Goal: Transaction & Acquisition: Purchase product/service

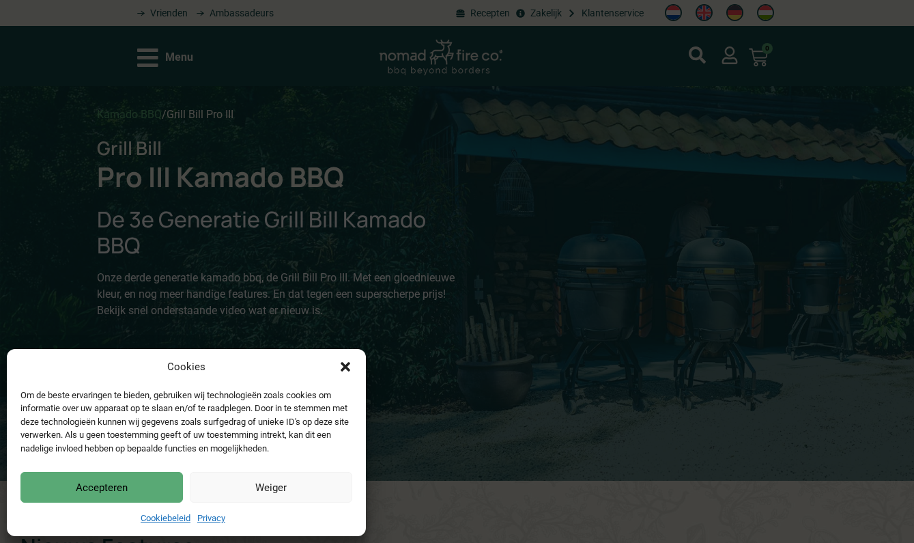
click at [155, 499] on button "Accepteren" at bounding box center [101, 487] width 162 height 31
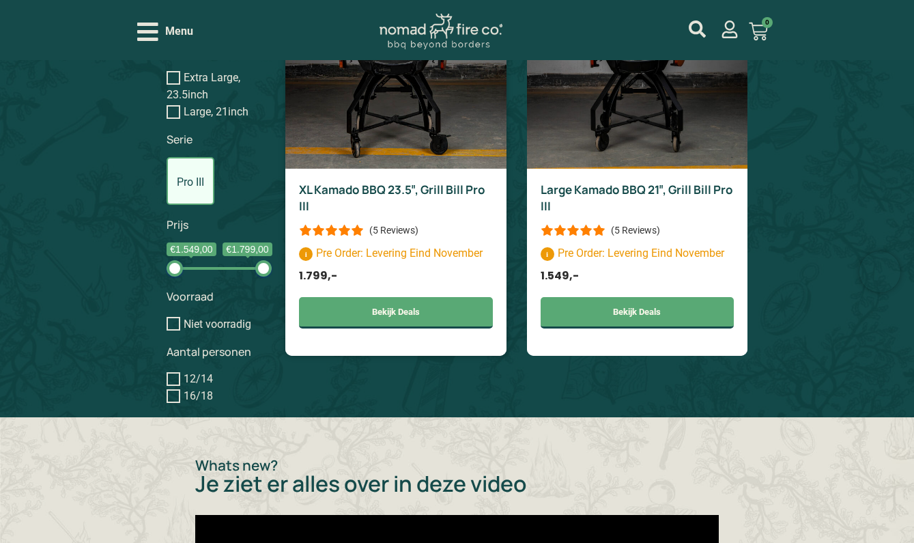
scroll to position [1245, 0]
click at [618, 233] on p "(5 Reviews)" at bounding box center [635, 230] width 49 height 11
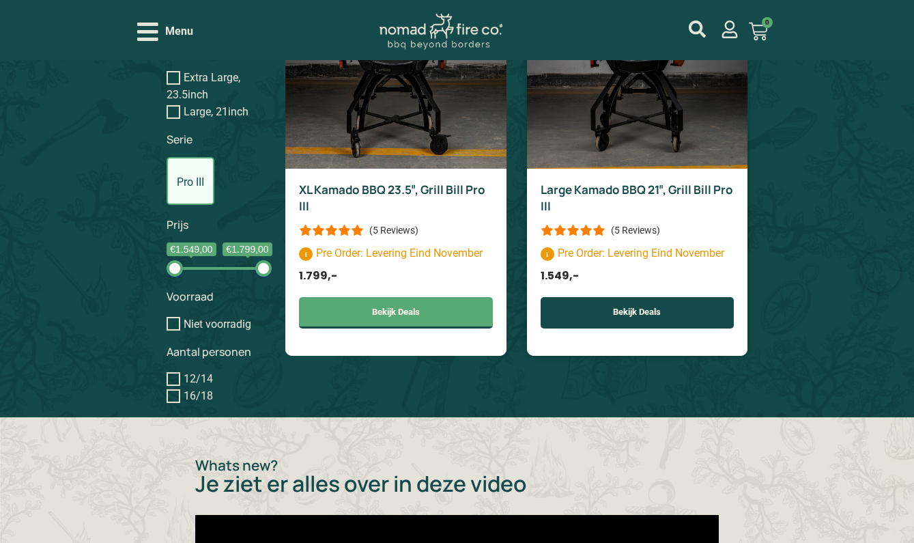
click at [631, 312] on link "Bekijk Deals" at bounding box center [636, 312] width 193 height 31
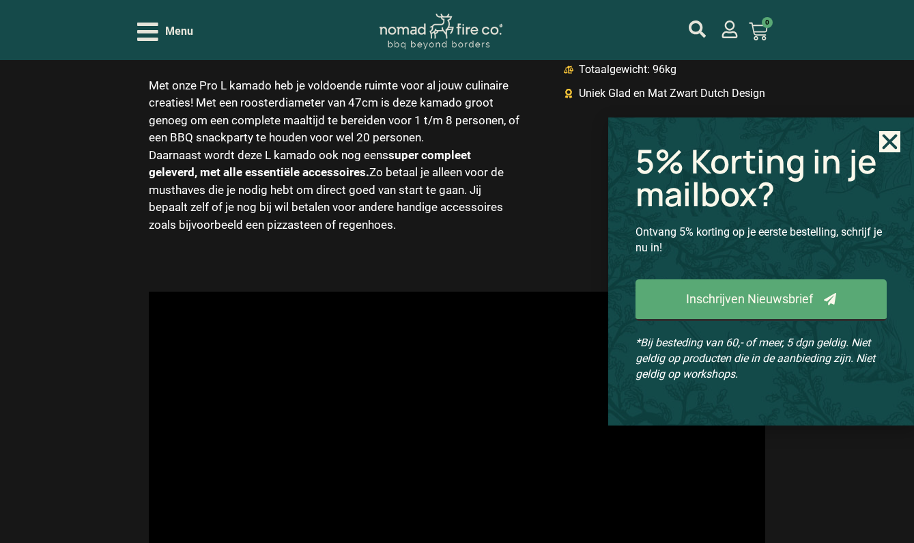
scroll to position [2237, 0]
click at [889, 141] on use "Close" at bounding box center [889, 141] width 15 height 15
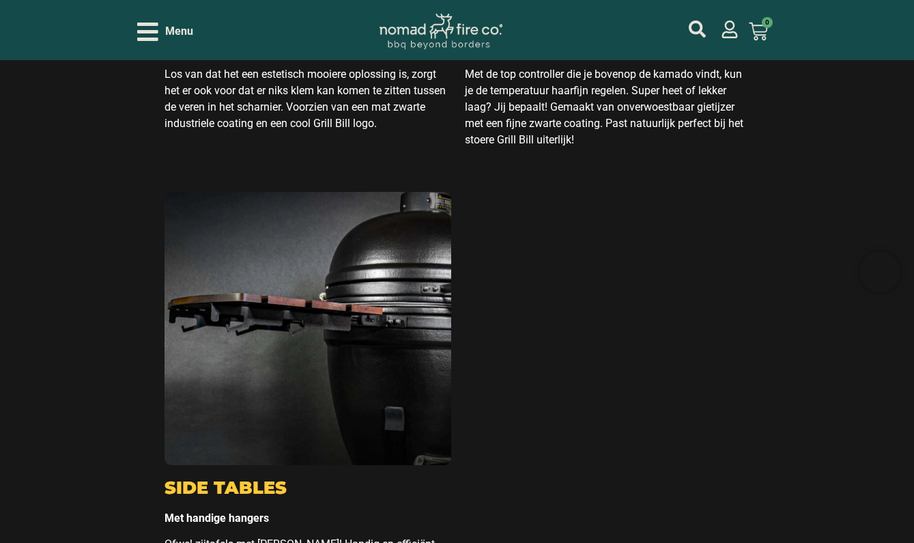
scroll to position [5946, 0]
